Goal: Information Seeking & Learning: Find specific page/section

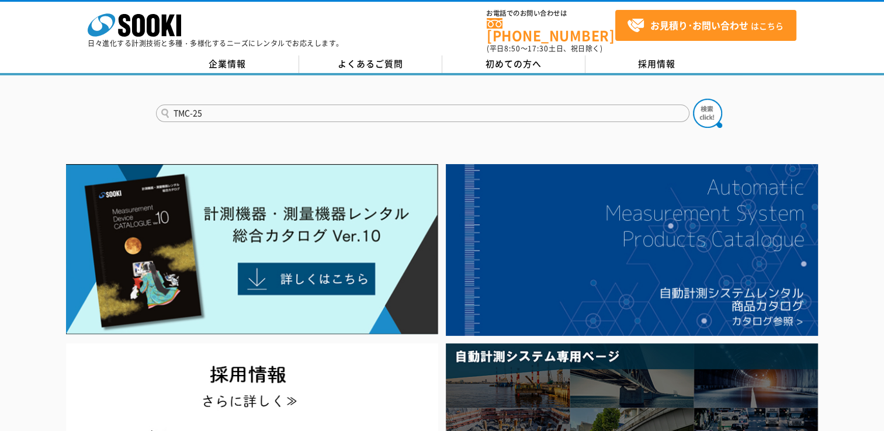
type input "TMC-25"
click at [693, 99] on button at bounding box center [707, 113] width 29 height 29
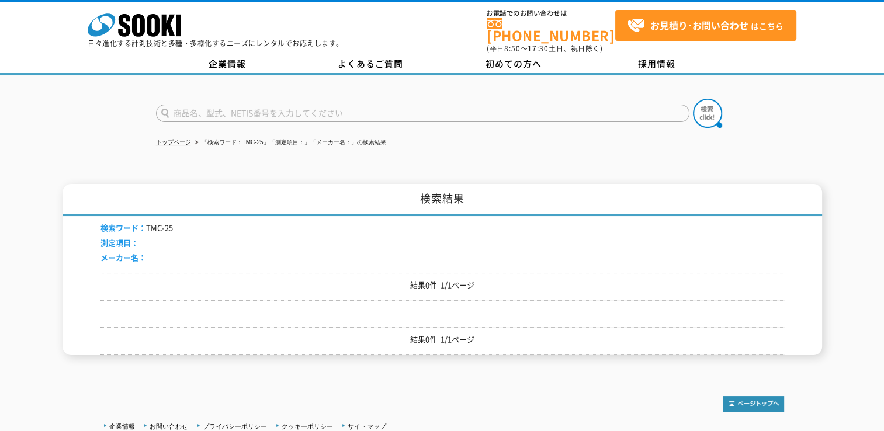
click at [233, 107] on input "text" at bounding box center [422, 114] width 533 height 18
type input "ネジマイクロ"
click at [693, 99] on button at bounding box center [707, 113] width 29 height 29
click at [709, 105] on img at bounding box center [707, 113] width 29 height 29
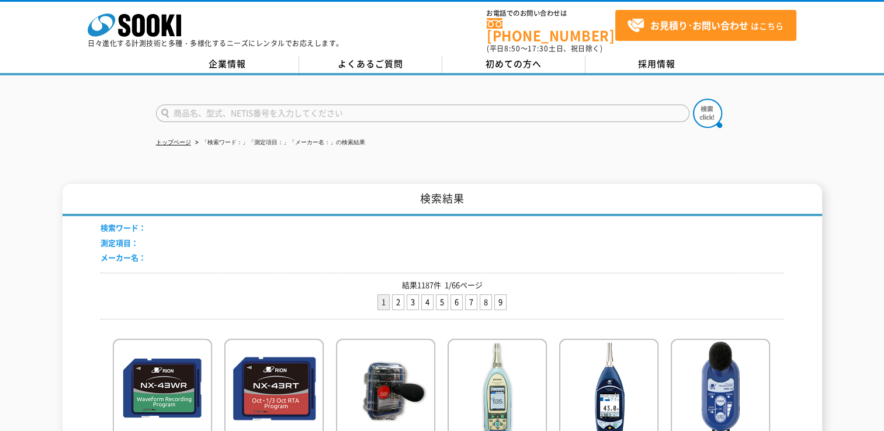
click at [233, 113] on input "text" at bounding box center [422, 114] width 533 height 18
type input "ネジマイクロ"
click at [703, 106] on img at bounding box center [707, 113] width 29 height 29
